Goal: Task Accomplishment & Management: Complete application form

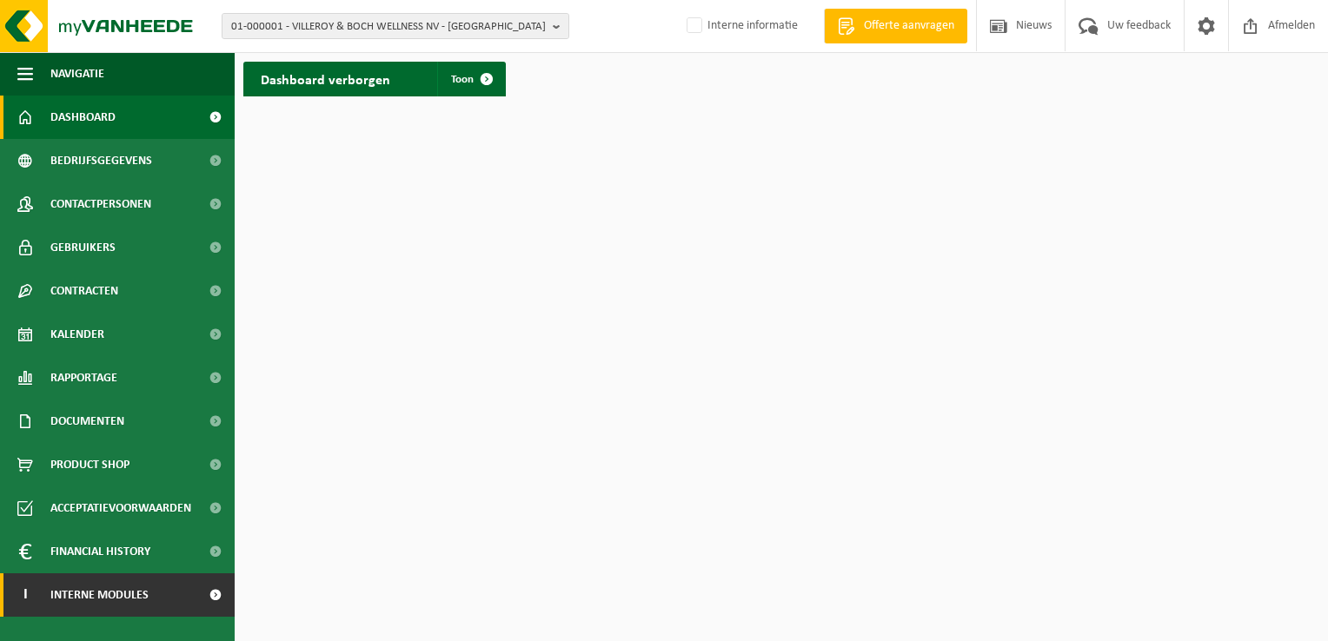
click at [122, 600] on span "Interne modules" at bounding box center [99, 595] width 98 height 43
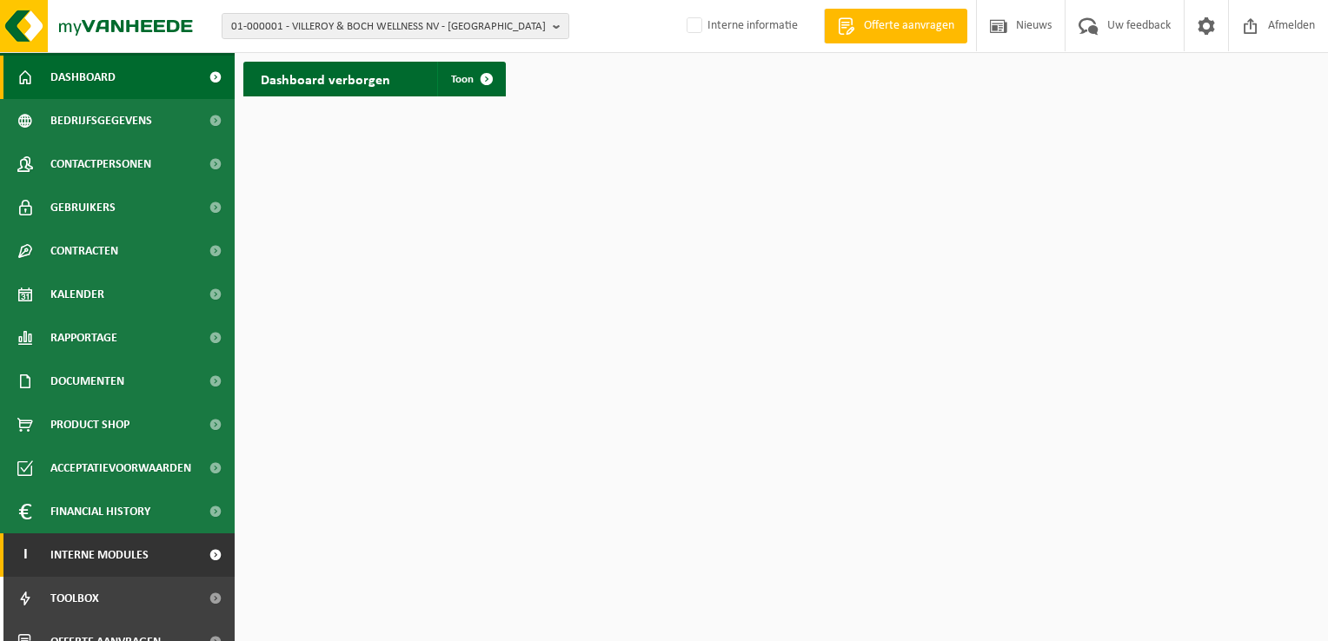
scroll to position [63, 0]
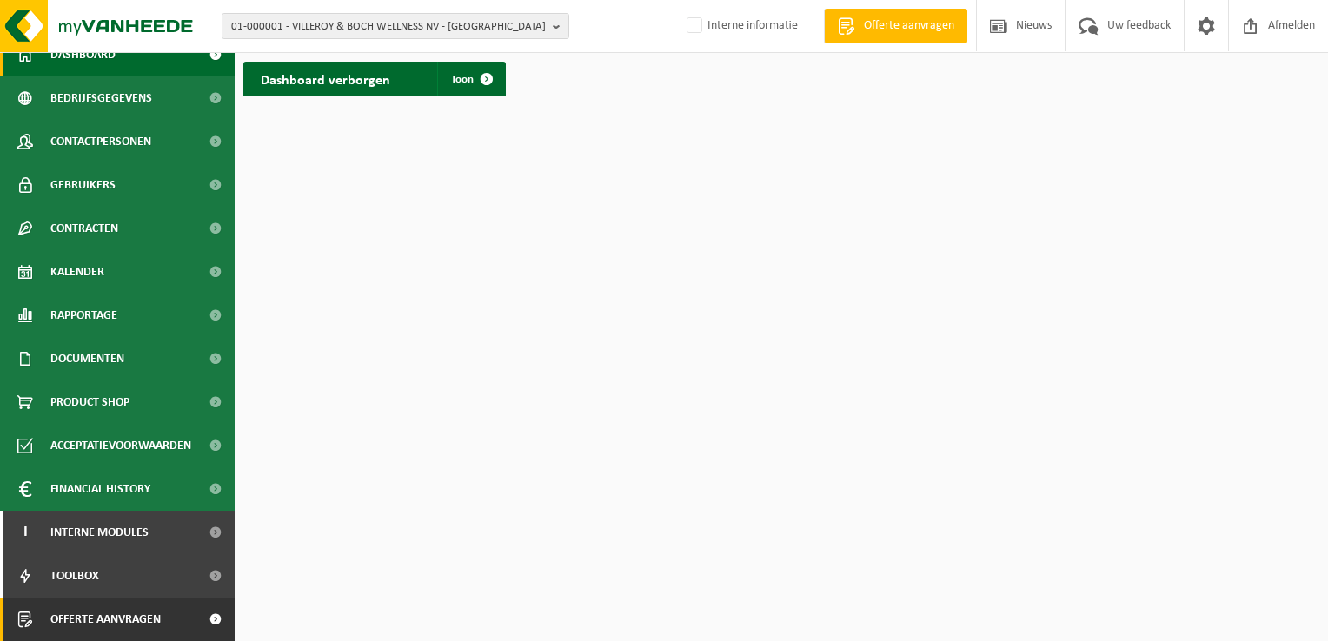
click at [136, 617] on span "Offerte aanvragen" at bounding box center [105, 619] width 110 height 43
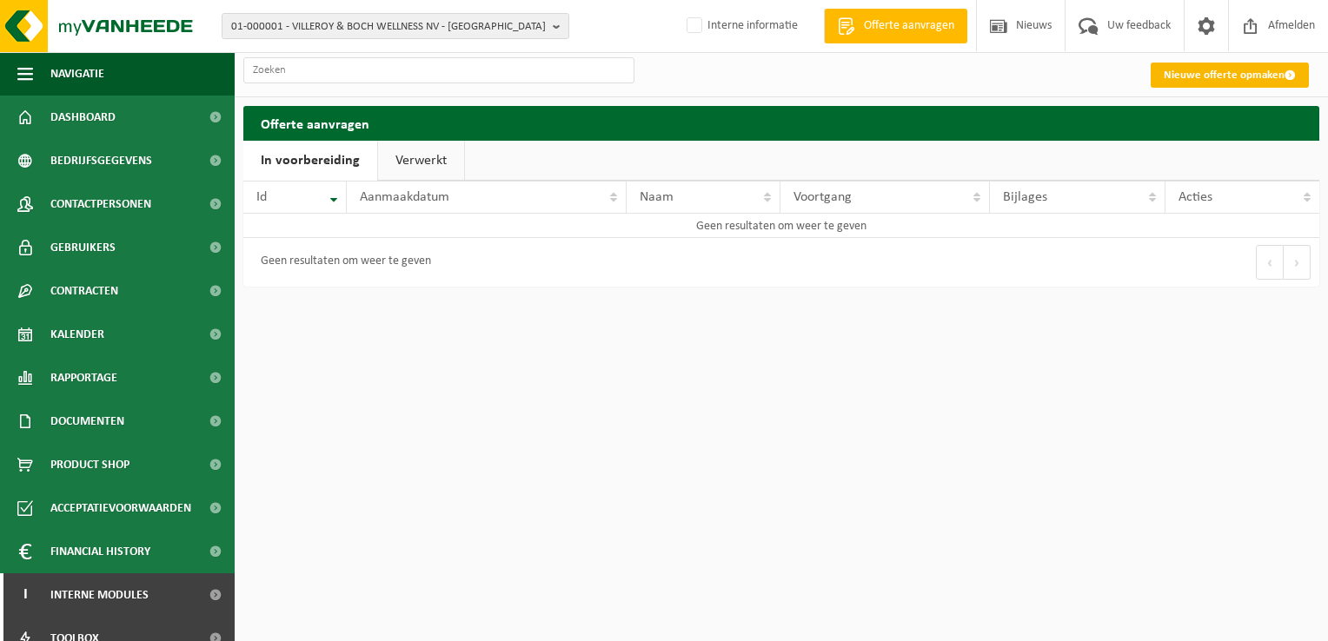
click at [1259, 74] on link "Nieuwe offerte opmaken" at bounding box center [1230, 75] width 158 height 25
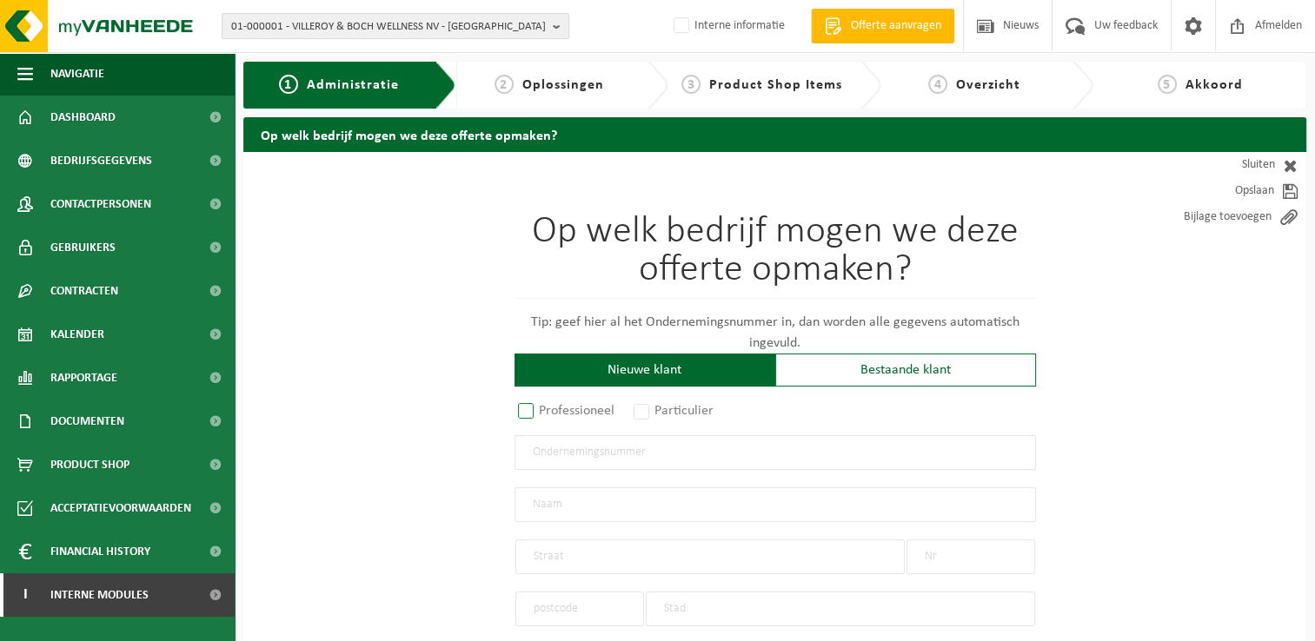
click at [528, 415] on label "Professioneel" at bounding box center [567, 411] width 105 height 24
click at [543, 415] on input "Professioneel" at bounding box center [548, 412] width 11 height 11
radio input "true"
click at [711, 451] on input "text" at bounding box center [776, 452] width 522 height 35
type input "0677.300.025"
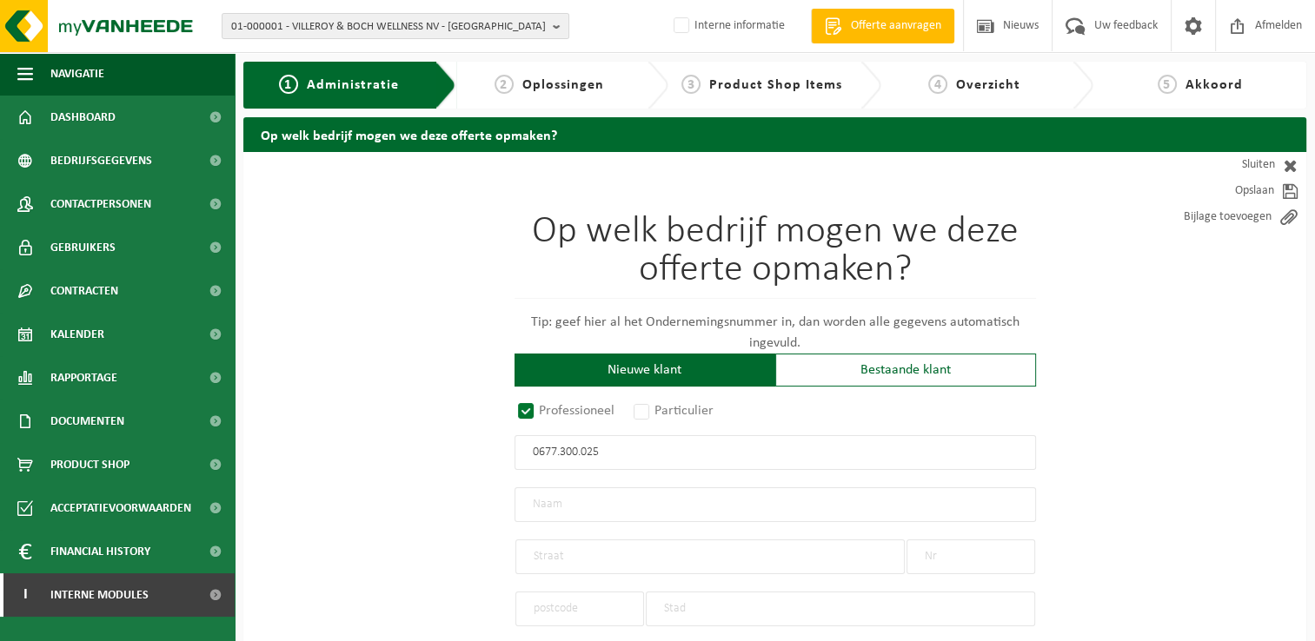
radio input "true"
type input "0677300025"
type input "[PERSON_NAME]"
type input "KALVEKEETDIJK"
type input "183"
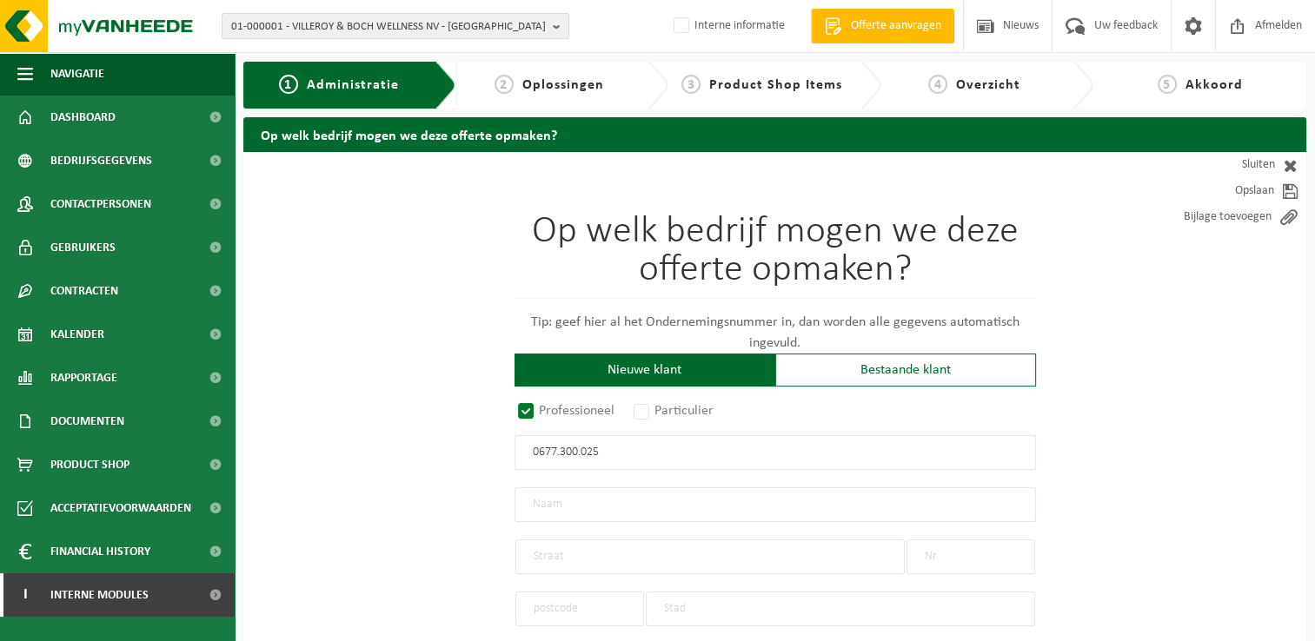
type input "8300"
type input "KNOKKE-HEIST"
select select "D"
select select "NACE_4781"
type input "[PERSON_NAME]"
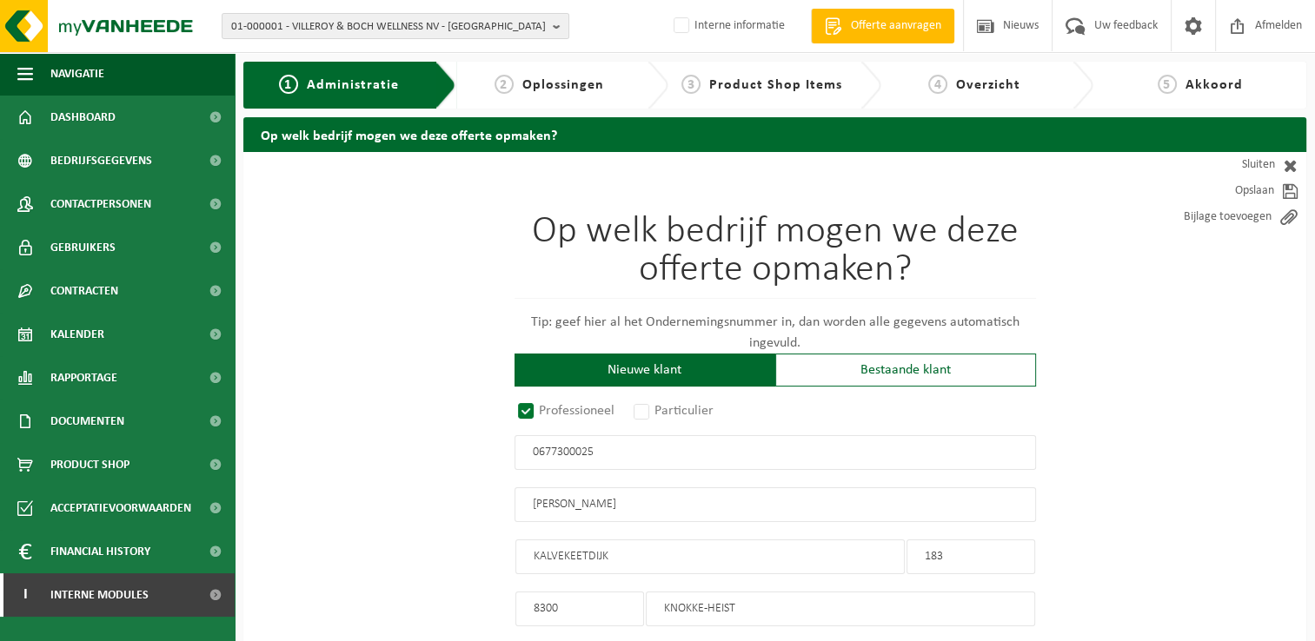
type input "KALVEKEETDIJK"
type input "183"
type input "8300"
type input "KNOKKE-HEIST"
type input "2068568748"
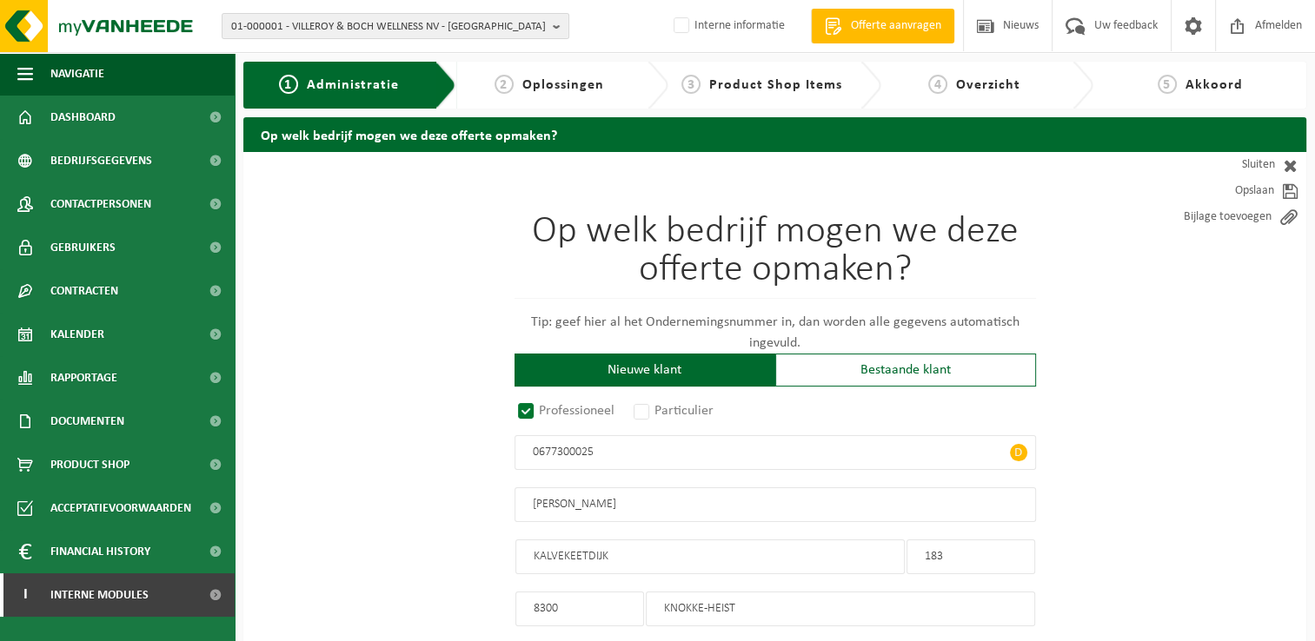
type input "0677300025"
click at [1020, 447] on span "D" at bounding box center [1018, 452] width 17 height 17
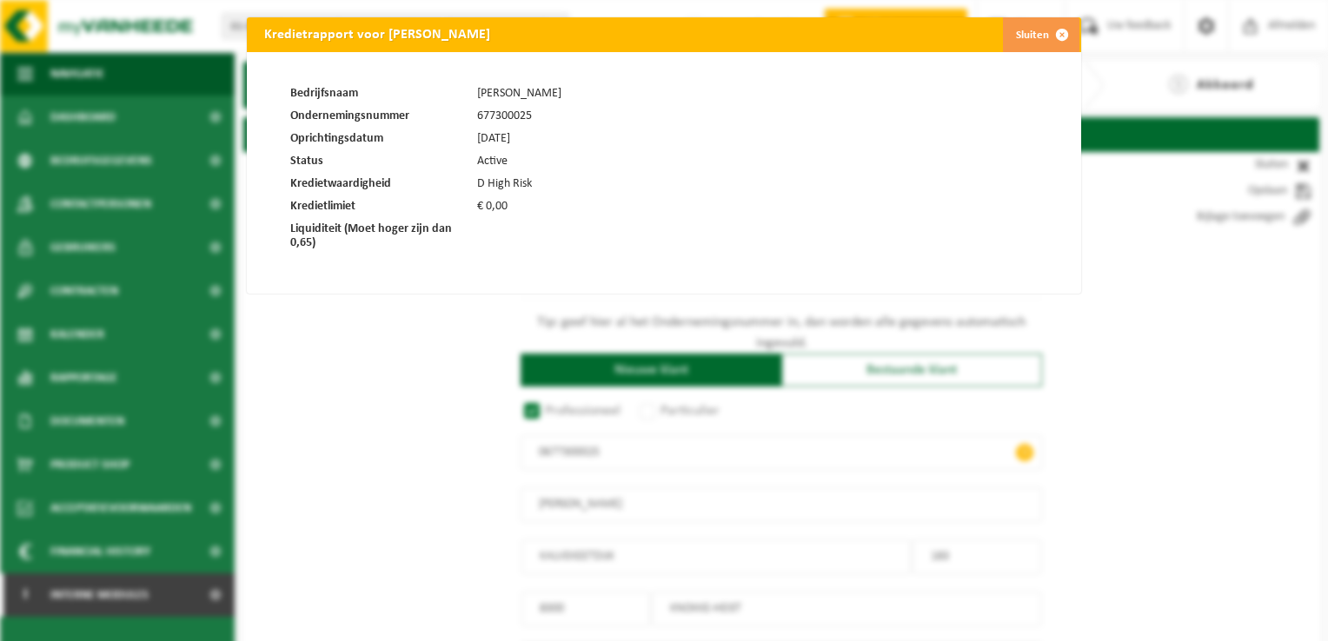
click at [1050, 37] on span at bounding box center [1062, 34] width 35 height 35
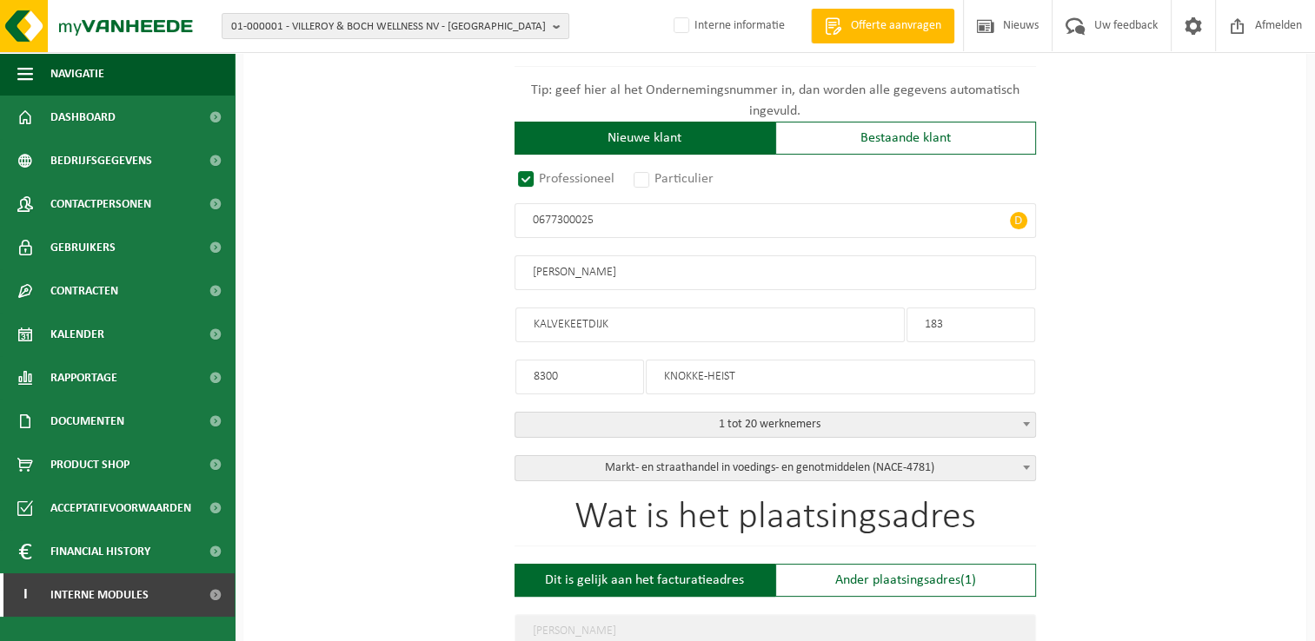
scroll to position [261, 0]
